Goal: Information Seeking & Learning: Learn about a topic

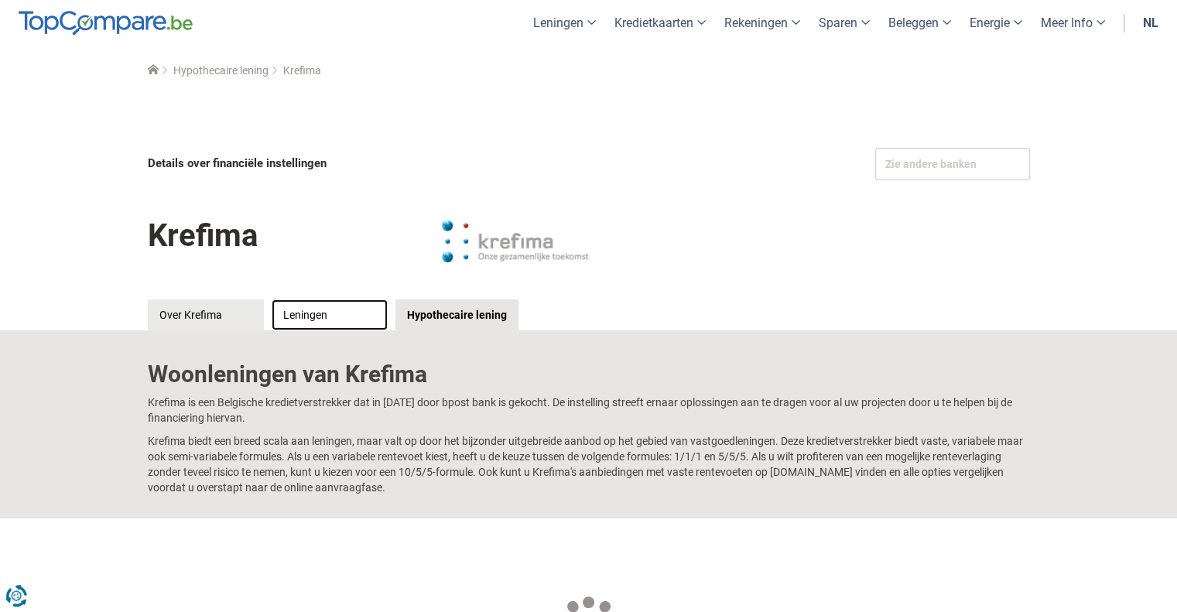
click at [279, 315] on link "Leningen" at bounding box center [330, 314] width 116 height 31
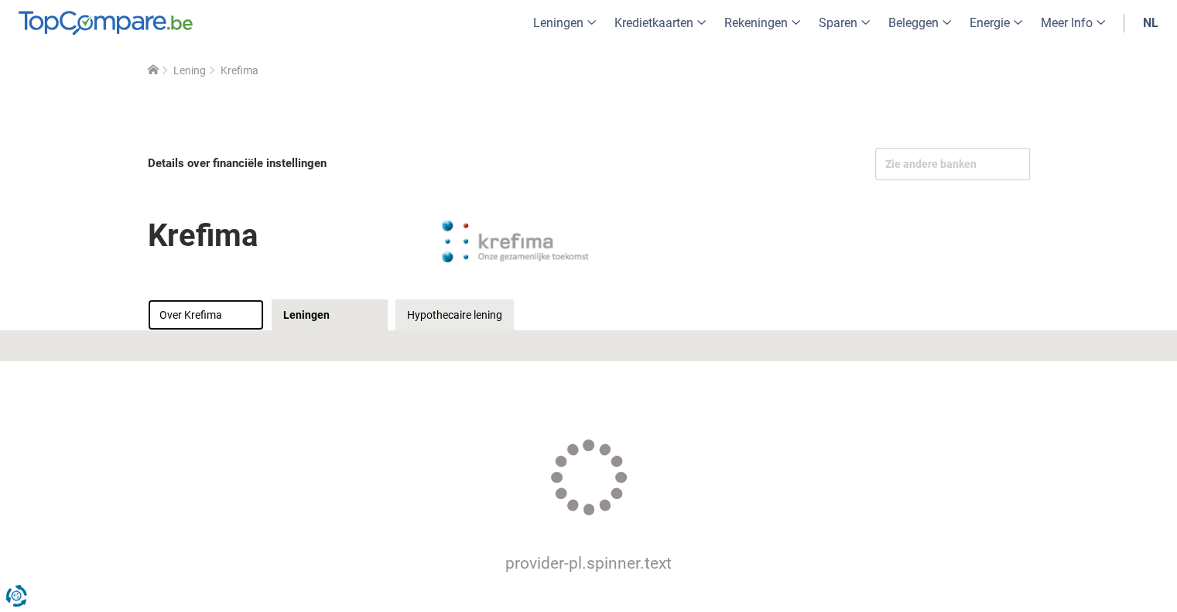
click at [195, 319] on link "Over Krefima" at bounding box center [206, 314] width 116 height 31
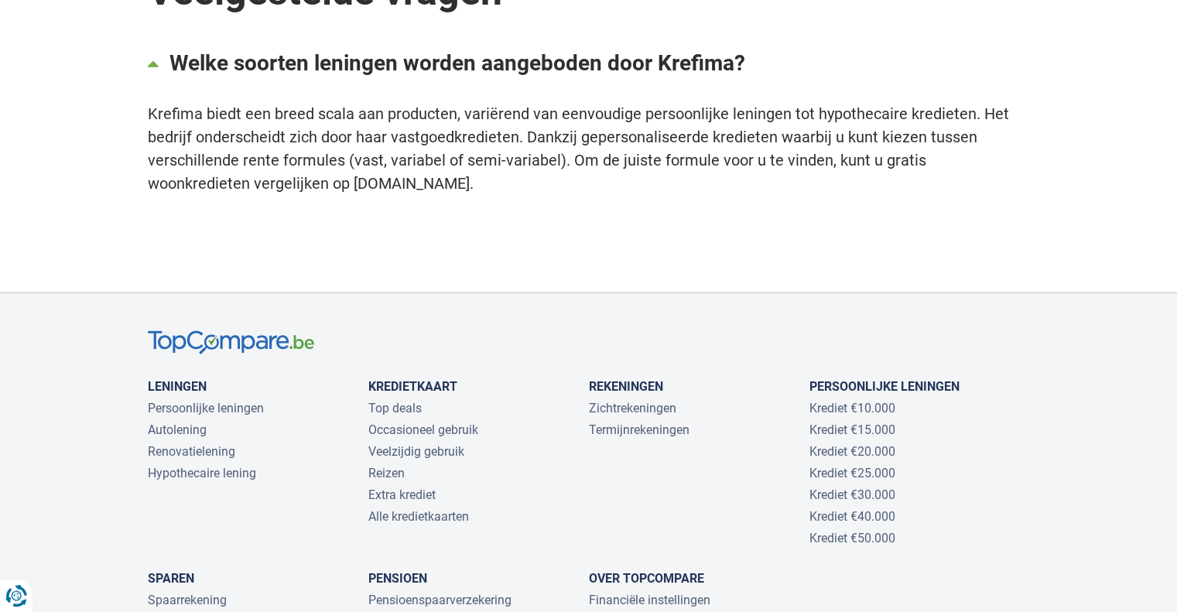
scroll to position [1393, 0]
